Goal: Task Accomplishment & Management: Complete application form

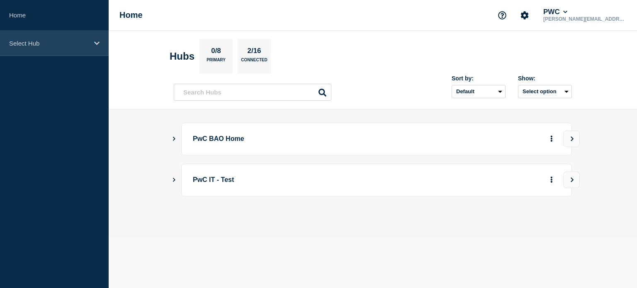
click at [98, 46] on icon at bounding box center [96, 43] width 5 height 6
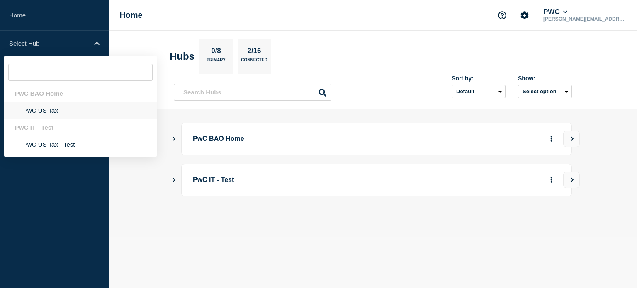
click at [55, 109] on li "PwC US Tax" at bounding box center [80, 110] width 153 height 17
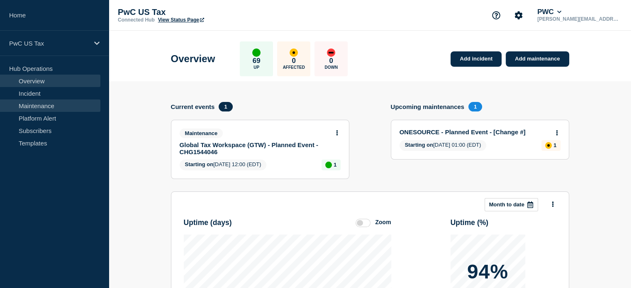
click at [69, 104] on link "Maintenance" at bounding box center [50, 105] width 100 height 12
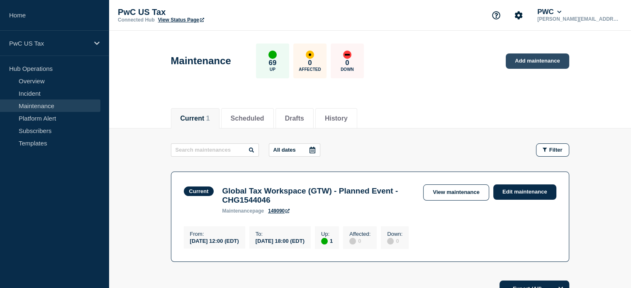
click at [517, 58] on link "Add maintenance" at bounding box center [536, 60] width 63 height 15
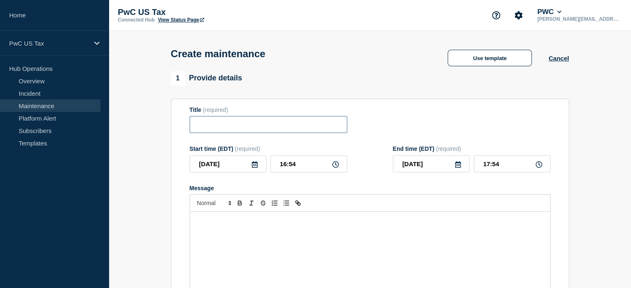
click at [326, 127] on input "Title" at bounding box center [268, 124] width 158 height 17
type input "WMTS TrackerNext Production Deployment"
click at [285, 166] on input "16:54" at bounding box center [308, 163] width 77 height 17
click at [335, 168] on icon at bounding box center [335, 164] width 7 height 7
click at [282, 167] on input "16:54" at bounding box center [308, 163] width 77 height 17
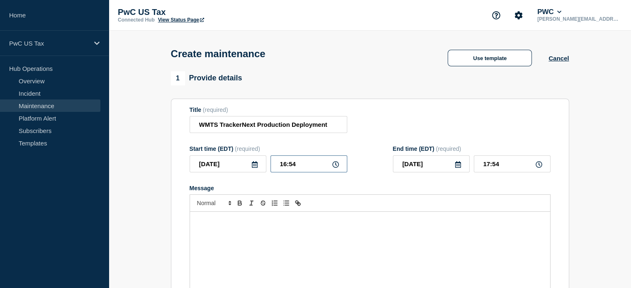
click at [282, 167] on input "16:54" at bounding box center [308, 163] width 77 height 17
type input "20:54"
type input "21:54"
click at [292, 169] on input "20:54" at bounding box center [308, 163] width 77 height 17
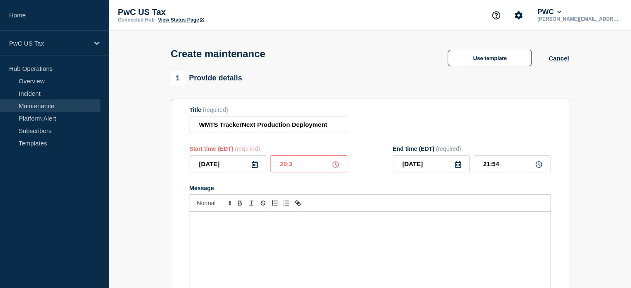
type input "20:30"
click at [488, 166] on input "21:30" at bounding box center [511, 163] width 77 height 17
type input "22:30"
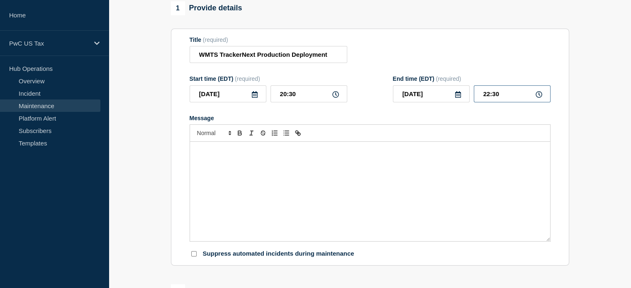
scroll to position [83, 0]
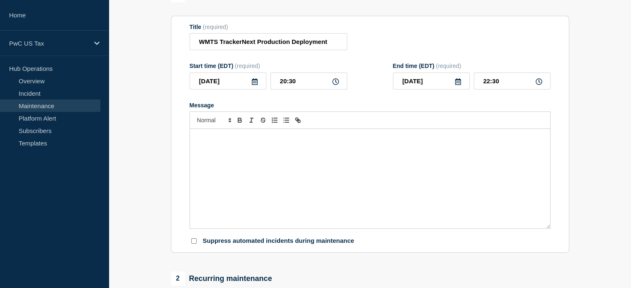
click at [358, 159] on div "Message" at bounding box center [370, 178] width 360 height 99
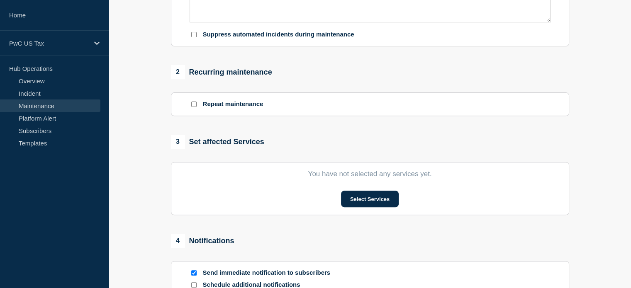
scroll to position [290, 0]
click at [354, 200] on button "Select Services" at bounding box center [370, 198] width 58 height 17
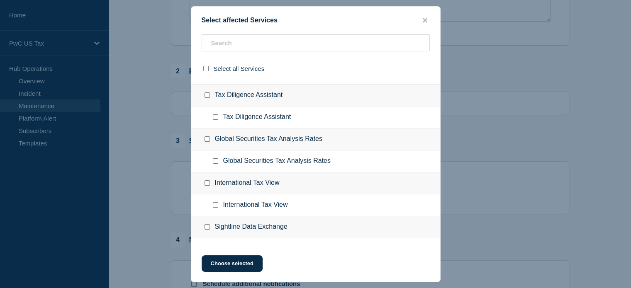
scroll to position [124, 0]
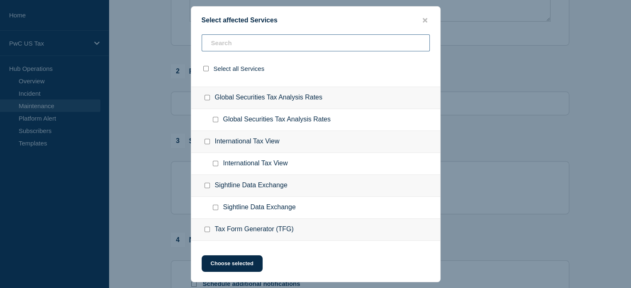
click at [253, 46] on input "text" at bounding box center [315, 42] width 228 height 17
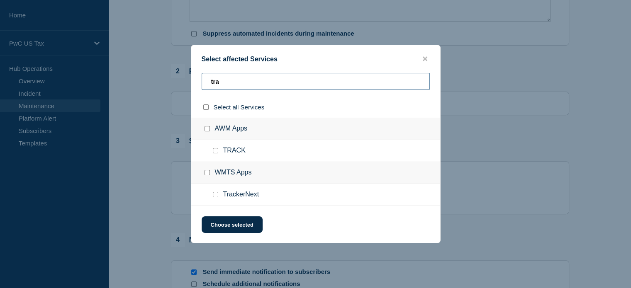
scroll to position [0, 0]
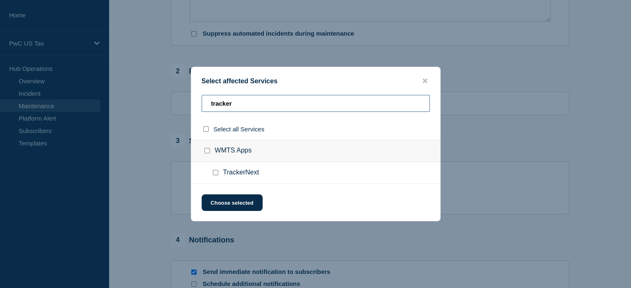
type input "tracker"
click at [214, 171] on input "TrackerNext checkbox" at bounding box center [215, 172] width 5 height 5
checkbox input "true"
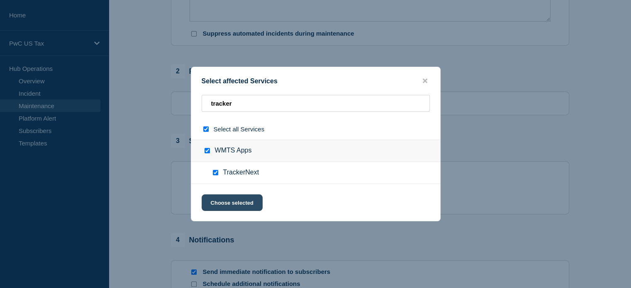
click at [229, 200] on button "Choose selected" at bounding box center [231, 202] width 61 height 17
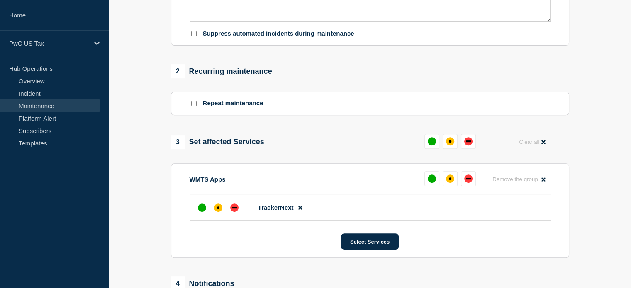
scroll to position [332, 0]
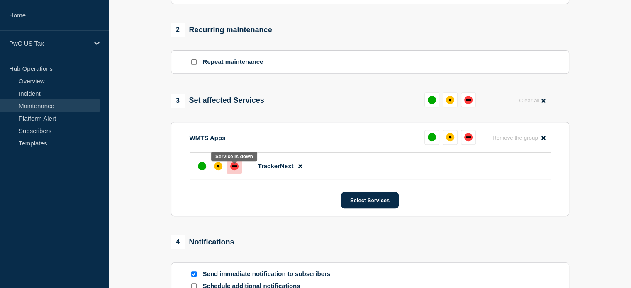
click at [233, 170] on div "down" at bounding box center [234, 166] width 8 height 8
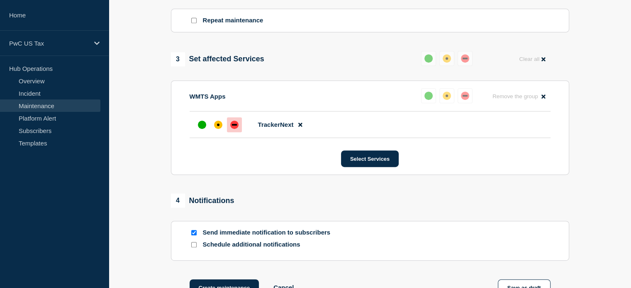
scroll to position [415, 0]
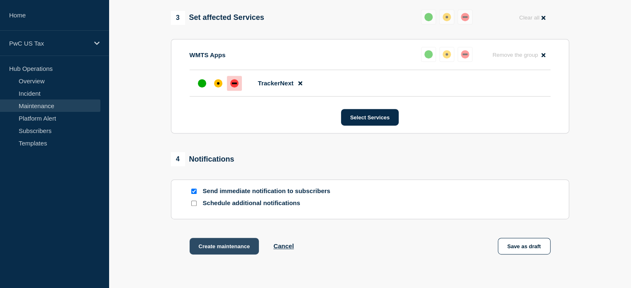
click at [227, 249] on button "Create maintenance" at bounding box center [224, 246] width 70 height 17
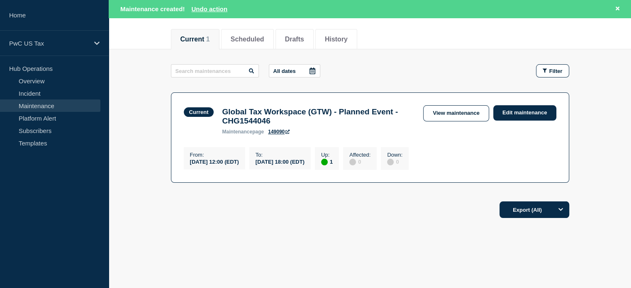
scroll to position [106, 0]
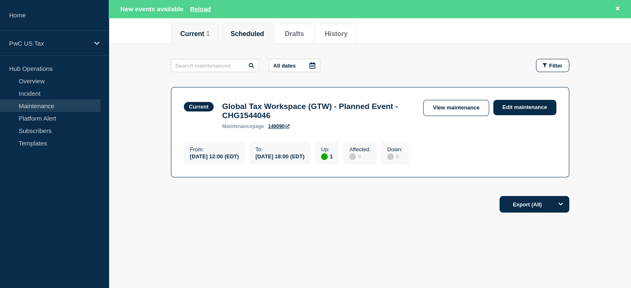
click at [257, 30] on button "Scheduled" at bounding box center [247, 33] width 34 height 7
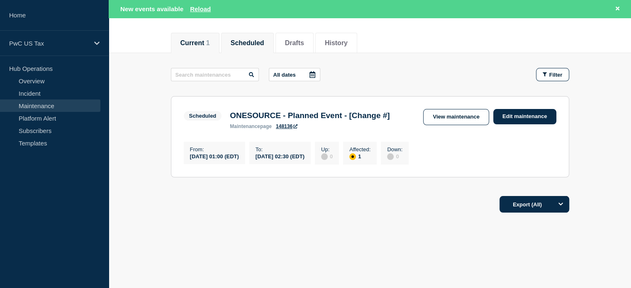
click at [204, 39] on button "Current 1" at bounding box center [194, 42] width 29 height 7
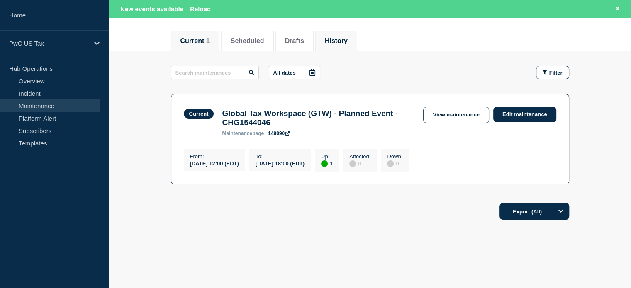
click at [338, 37] on button "History" at bounding box center [336, 40] width 23 height 7
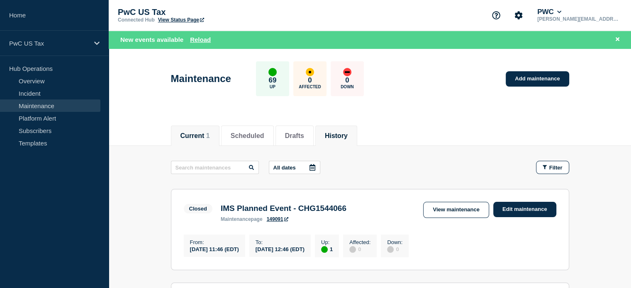
click at [209, 133] on button "Current 1" at bounding box center [194, 135] width 29 height 7
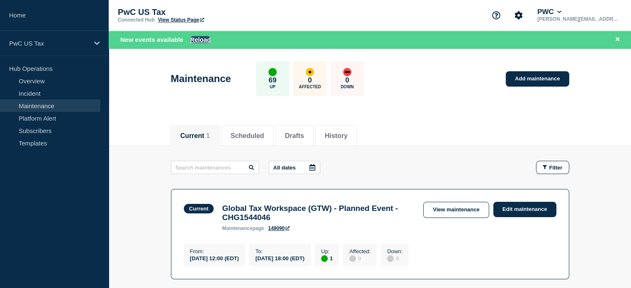
click at [197, 39] on button "Reload" at bounding box center [200, 39] width 21 height 7
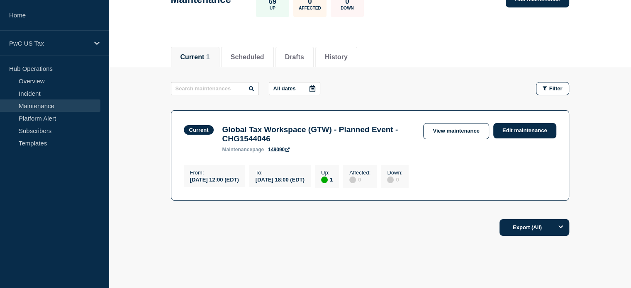
scroll to position [47, 0]
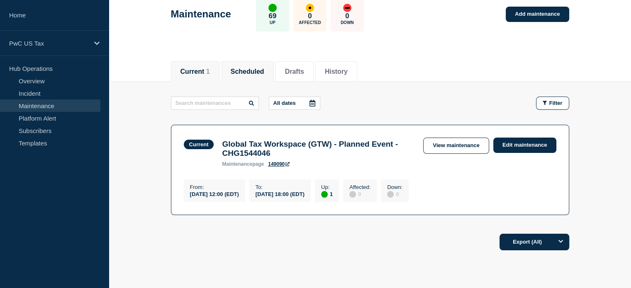
click at [243, 74] on button "Scheduled" at bounding box center [247, 71] width 34 height 7
